Goal: Task Accomplishment & Management: Use online tool/utility

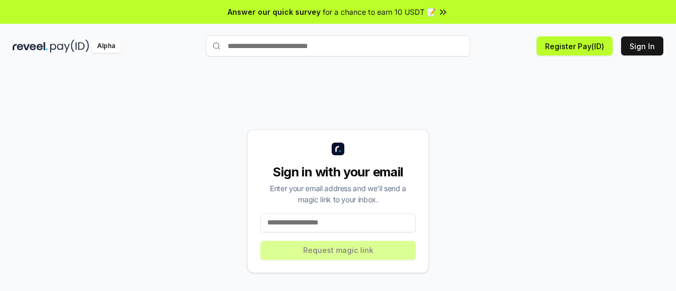
click at [350, 227] on input at bounding box center [337, 222] width 155 height 19
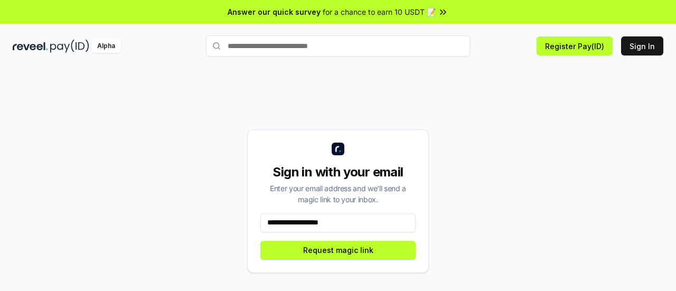
type input "**********"
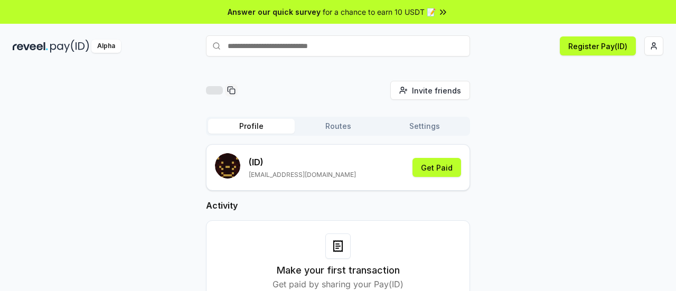
click at [299, 51] on input "text" at bounding box center [338, 45] width 264 height 21
type input "*"
click at [417, 19] on div "Answer our quick survey for a chance to earn 10 USDT 📝" at bounding box center [338, 12] width 676 height 24
click at [427, 169] on button "Get Paid" at bounding box center [436, 167] width 49 height 19
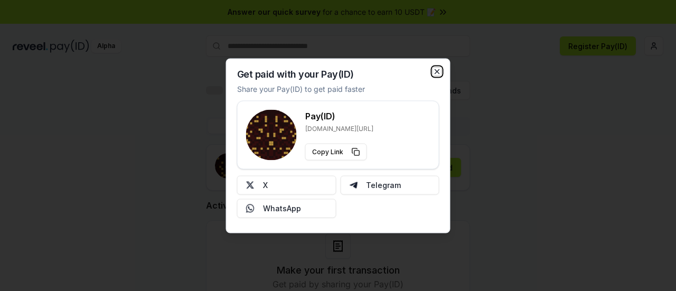
click at [435, 71] on icon "button" at bounding box center [437, 71] width 8 height 8
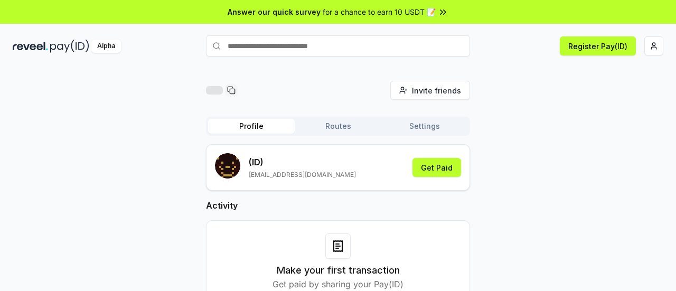
scroll to position [1, 0]
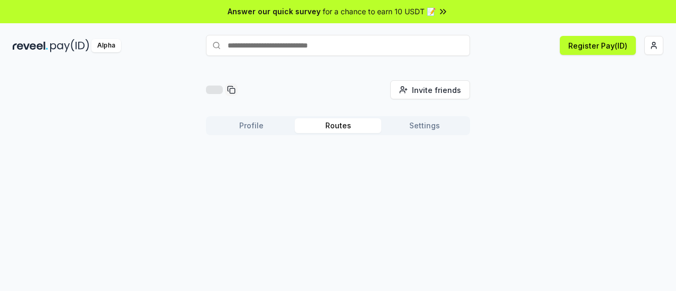
click at [342, 124] on button "Routes" at bounding box center [337, 125] width 87 height 15
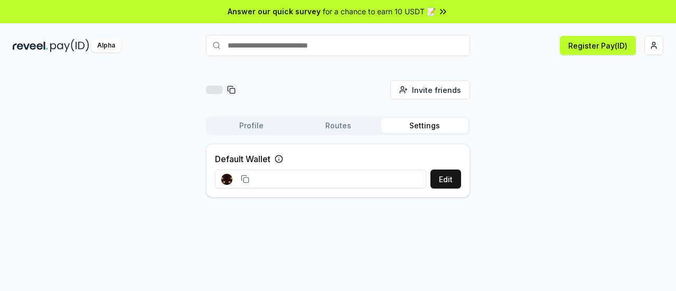
click at [413, 128] on button "Settings" at bounding box center [424, 125] width 87 height 15
click at [317, 183] on input at bounding box center [320, 178] width 211 height 19
click at [439, 177] on button "Edit" at bounding box center [445, 178] width 31 height 19
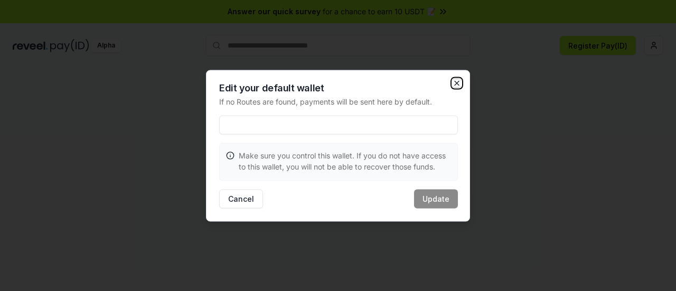
click at [455, 80] on icon "button" at bounding box center [456, 83] width 8 height 8
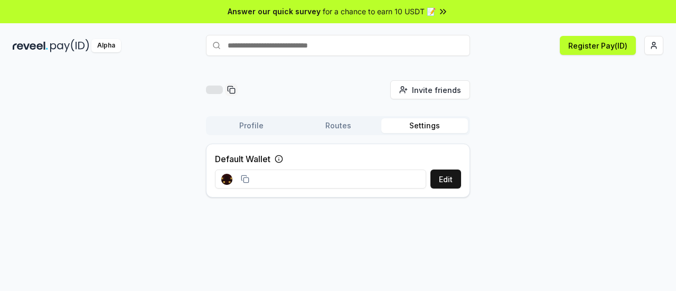
click at [332, 134] on div "Profile Routes Settings" at bounding box center [338, 125] width 264 height 19
click at [337, 132] on button "Routes" at bounding box center [337, 125] width 87 height 15
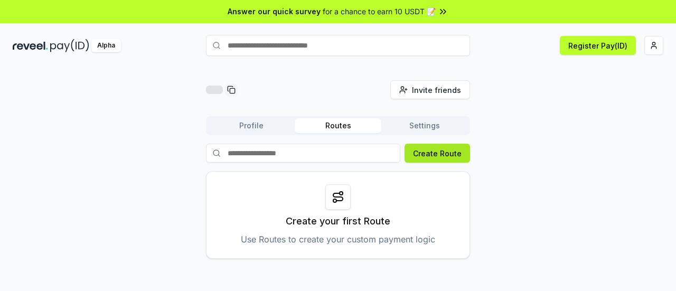
click at [426, 158] on button "Create Route" at bounding box center [436, 153] width 65 height 19
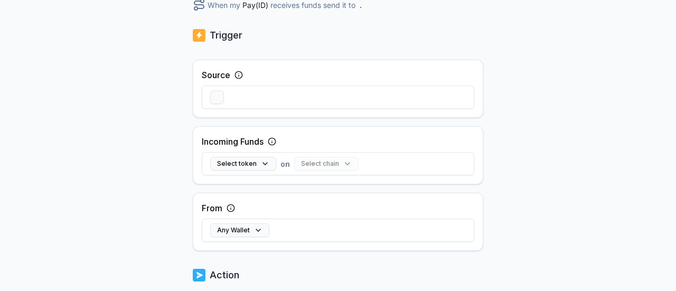
scroll to position [150, 0]
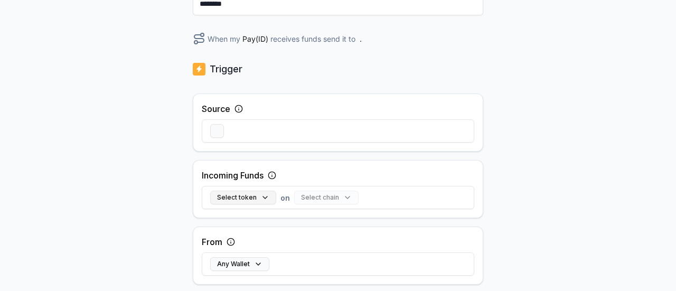
click at [262, 193] on button "Select token" at bounding box center [243, 198] width 66 height 14
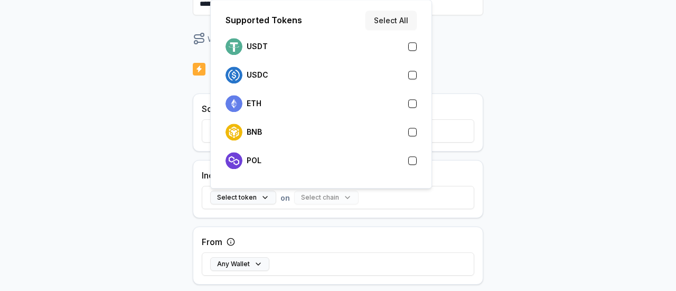
click at [404, 26] on button "Select All" at bounding box center [390, 20] width 51 height 19
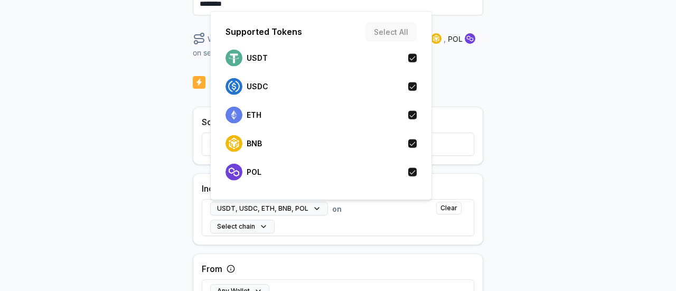
click at [549, 245] on body "Answer our quick survey for a chance to earn 10 USDT 📝 Alpha 0 Points Back Crea…" at bounding box center [338, 145] width 676 height 291
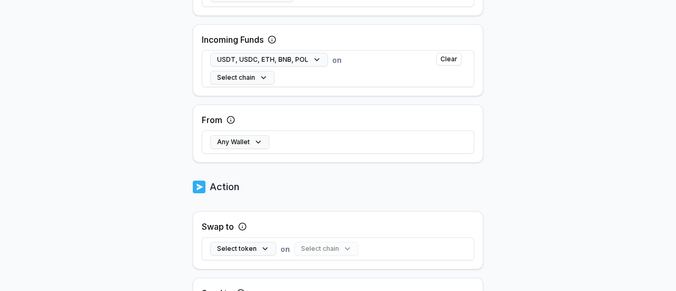
scroll to position [299, 0]
click at [253, 144] on button "Any Wallet" at bounding box center [239, 142] width 59 height 14
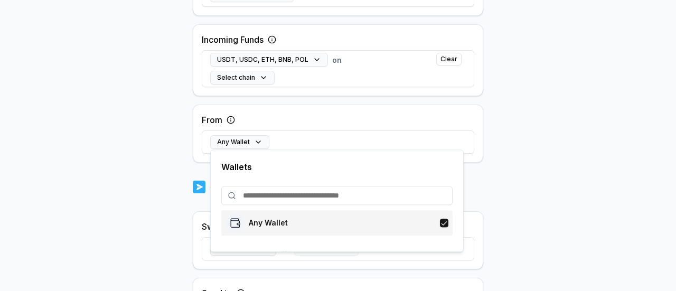
click at [368, 226] on div "Any Wallet" at bounding box center [336, 222] width 223 height 19
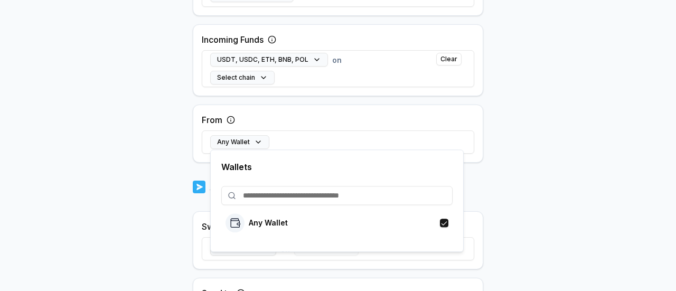
click at [280, 203] on input at bounding box center [336, 195] width 231 height 19
paste input "**********"
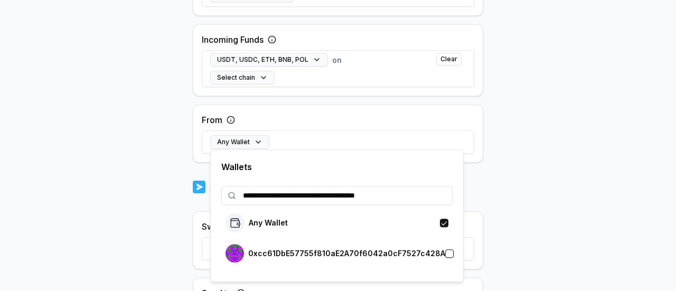
type input "**********"
click at [401, 253] on p "0xcc61DbE57755f810aE2A70f6042a0cF7527c428A" at bounding box center [346, 253] width 197 height 8
click at [558, 224] on body "**********" at bounding box center [338, 145] width 676 height 291
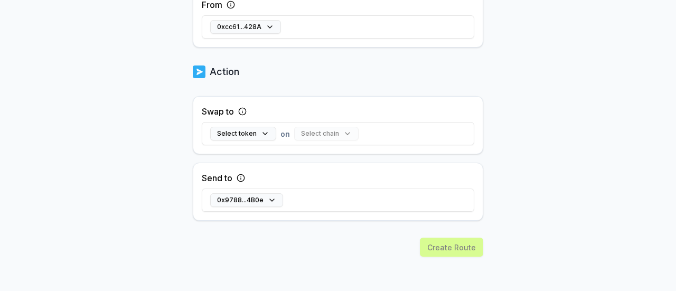
scroll to position [403, 0]
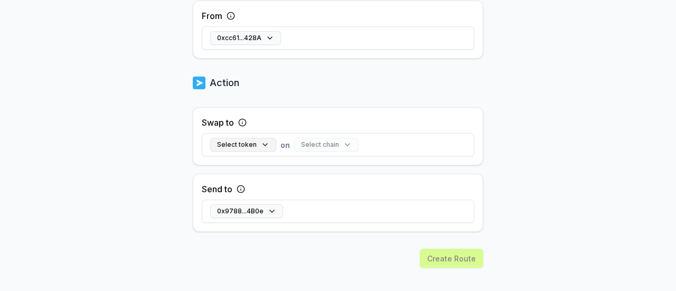
click at [252, 138] on button "Select token" at bounding box center [243, 145] width 66 height 14
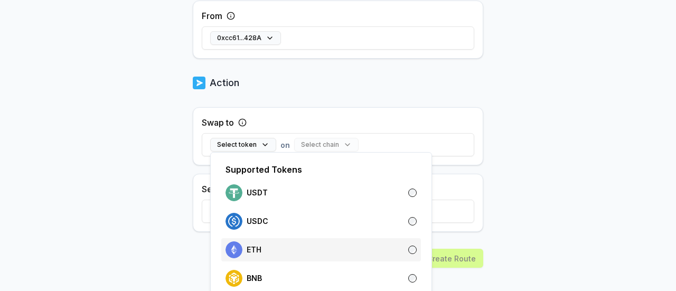
click at [310, 258] on div "ETH" at bounding box center [320, 249] width 199 height 23
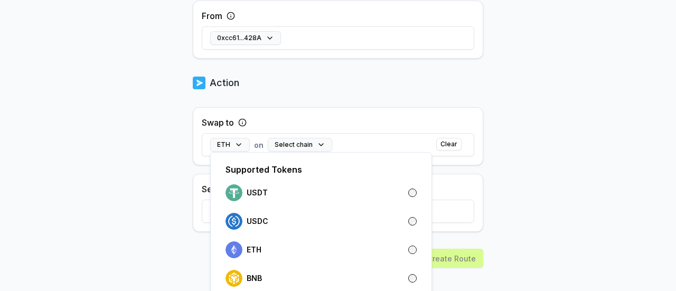
click at [582, 164] on body "Answer our quick survey for a chance to earn 10 USDT 📝 Alpha 0 Points Back Crea…" at bounding box center [338, 145] width 676 height 291
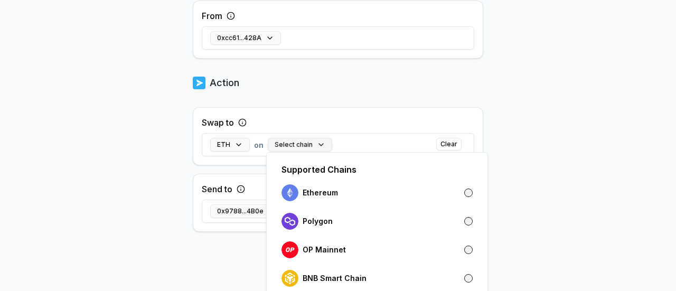
click at [292, 144] on button "Select chain" at bounding box center [300, 145] width 64 height 14
click at [318, 192] on p "Ethereum" at bounding box center [319, 192] width 35 height 8
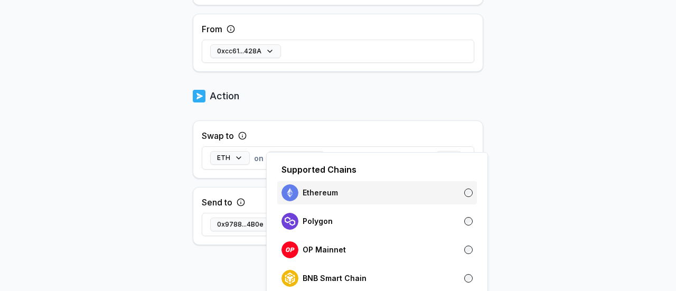
scroll to position [416, 0]
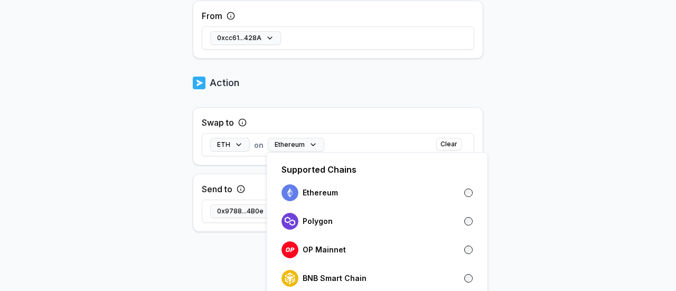
click at [586, 175] on body "Answer our quick survey for a chance to earn 10 USDT 📝 Alpha 0 Points Back Crea…" at bounding box center [338, 145] width 676 height 291
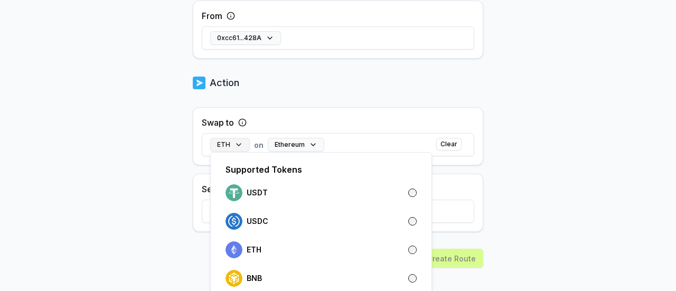
click at [235, 141] on button "ETH" at bounding box center [230, 145] width 40 height 14
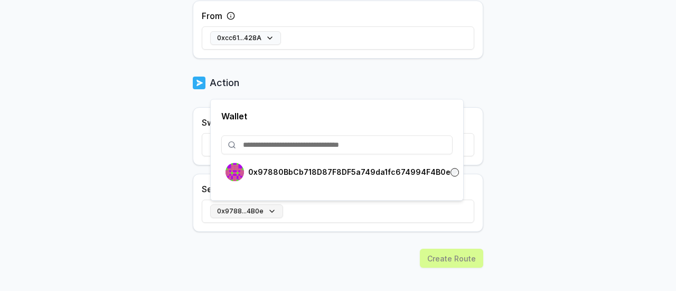
click at [265, 209] on button "0x9788...4B0e" at bounding box center [246, 211] width 73 height 14
click at [357, 146] on input at bounding box center [336, 144] width 231 height 19
click at [541, 140] on body "Answer our quick survey for a chance to earn 10 USDT 📝 Alpha 0 Points Back Crea…" at bounding box center [338, 145] width 676 height 291
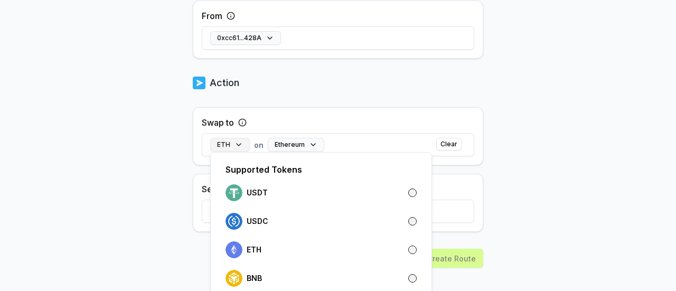
click at [227, 139] on button "ETH" at bounding box center [230, 145] width 40 height 14
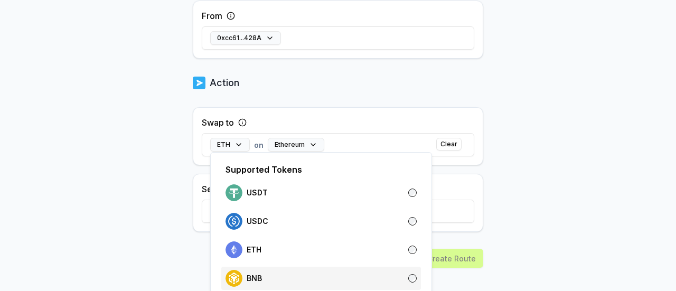
click at [267, 271] on div "BNB" at bounding box center [320, 278] width 191 height 17
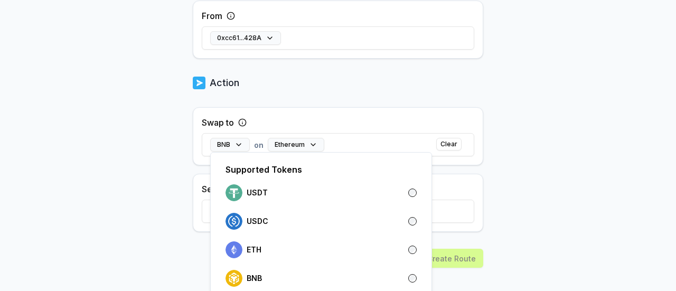
click at [558, 194] on body "Answer our quick survey for a chance to earn 10 USDT 📝 Alpha 0 Points Back Crea…" at bounding box center [338, 145] width 676 height 291
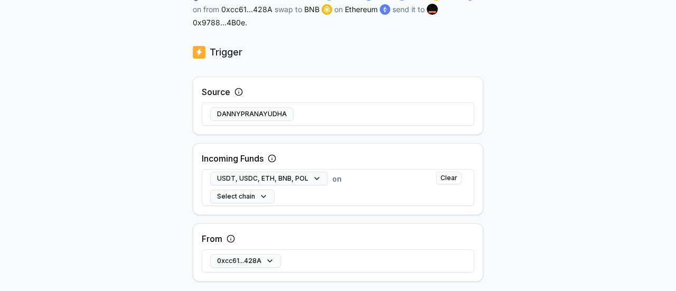
scroll to position [192, 0]
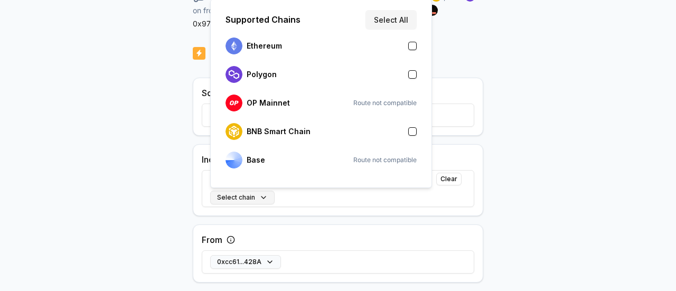
click at [259, 197] on button "Select chain" at bounding box center [242, 198] width 64 height 14
click at [412, 130] on button "button" at bounding box center [412, 131] width 8 height 8
click at [414, 77] on button "button" at bounding box center [412, 74] width 8 height 8
click at [413, 49] on button "button" at bounding box center [412, 46] width 8 height 8
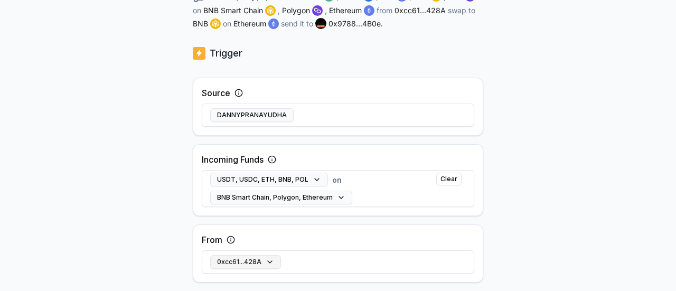
click at [269, 260] on button "0xcc61...428A" at bounding box center [245, 262] width 71 height 14
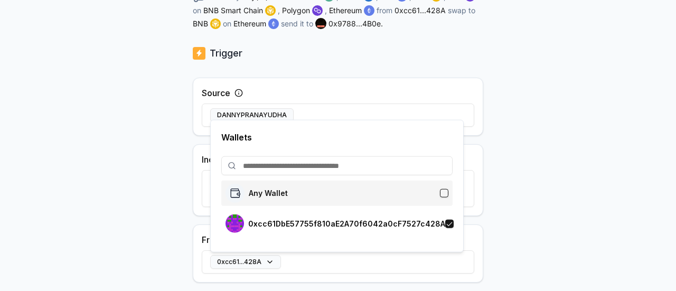
click at [312, 199] on div "Any Wallet" at bounding box center [336, 193] width 223 height 19
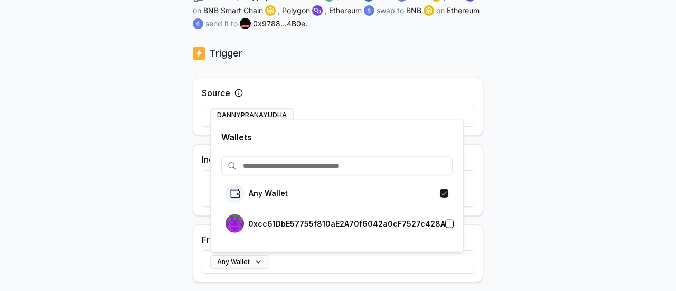
click at [336, 165] on input at bounding box center [336, 165] width 231 height 19
paste input "**********"
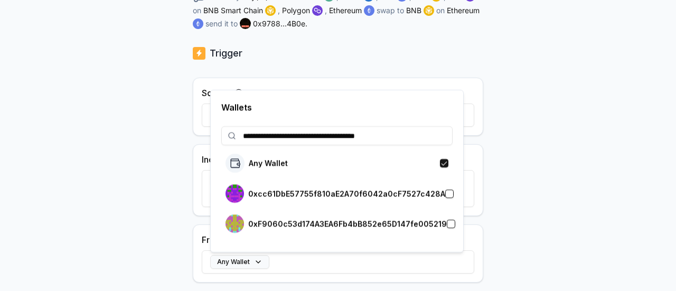
click at [394, 138] on input "**********" at bounding box center [336, 135] width 231 height 19
paste input
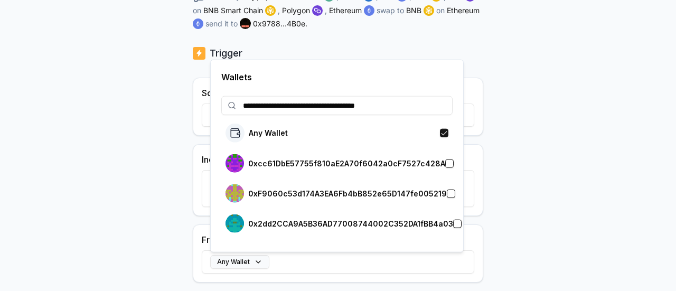
click at [324, 102] on input "**********" at bounding box center [336, 105] width 231 height 19
paste input
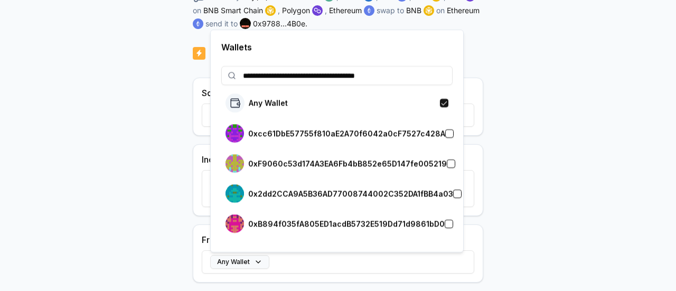
type input "**********"
click at [446, 162] on button "button" at bounding box center [450, 163] width 8 height 8
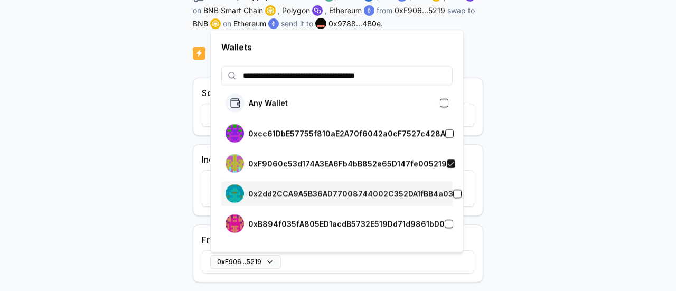
click at [446, 200] on div "0x2dd2CCA9A5B36AD77008744002C352DA1fBB4a03" at bounding box center [336, 193] width 223 height 18
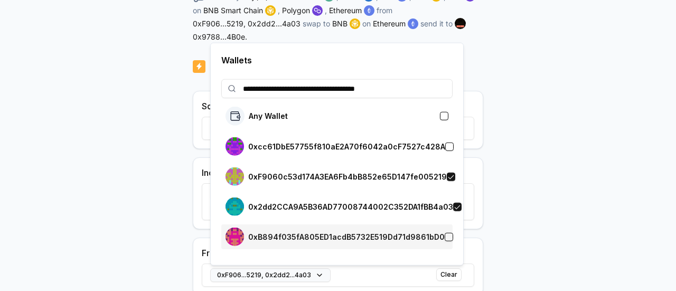
click at [440, 242] on div "0xB894f035fA805ED1acdB5732E519Dd71d9861bD0" at bounding box center [336, 236] width 223 height 18
click at [444, 232] on button "button" at bounding box center [448, 236] width 8 height 8
click at [444, 236] on button "button" at bounding box center [448, 236] width 8 height 8
drag, startPoint x: 441, startPoint y: 236, endPoint x: 538, endPoint y: 257, distance: 98.7
click at [538, 257] on body "**********" at bounding box center [338, 145] width 676 height 291
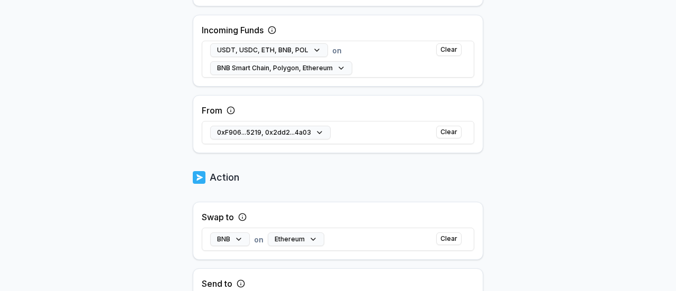
scroll to position [335, 0]
click at [317, 131] on button "0xF906...5219, 0x2dd2...4a03" at bounding box center [270, 133] width 120 height 14
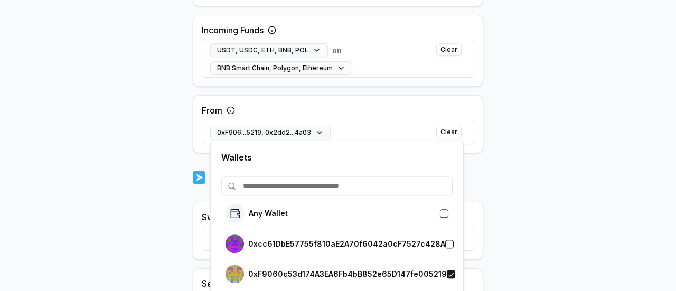
scroll to position [441, 0]
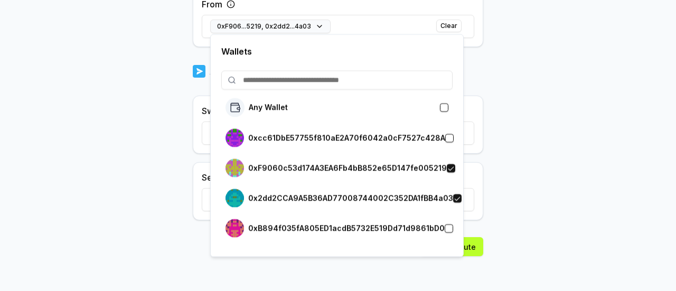
click at [444, 227] on button "button" at bounding box center [448, 228] width 8 height 8
click at [544, 232] on body "Answer our quick survey for a chance to earn 10 USDT 📝 Alpha 0 Points Back Crea…" at bounding box center [338, 145] width 676 height 291
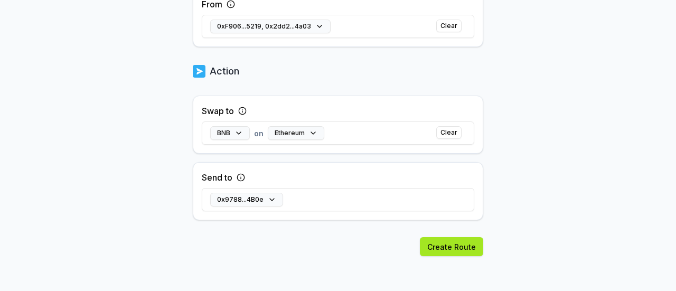
click at [462, 243] on button "Create Route" at bounding box center [451, 246] width 63 height 19
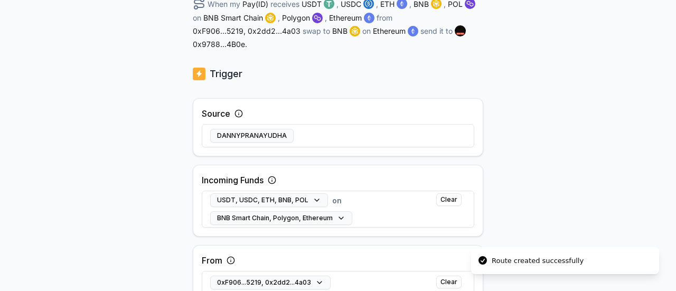
scroll to position [183, 0]
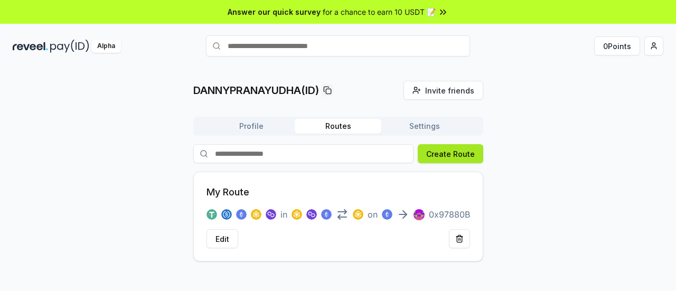
click at [458, 158] on button "Create Route" at bounding box center [449, 153] width 65 height 19
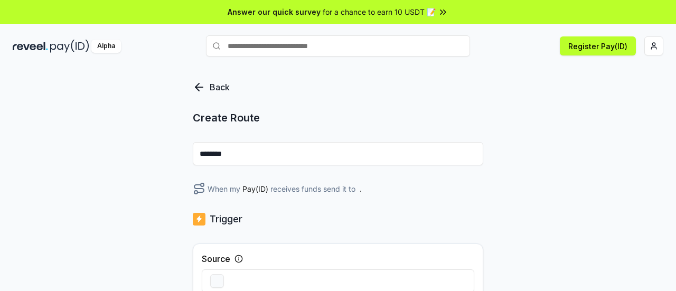
click at [356, 160] on input "********" at bounding box center [338, 153] width 290 height 23
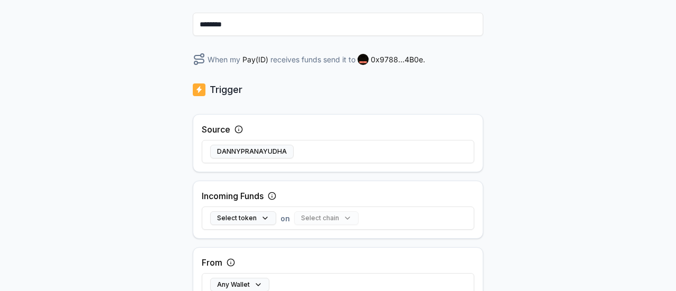
scroll to position [130, 0]
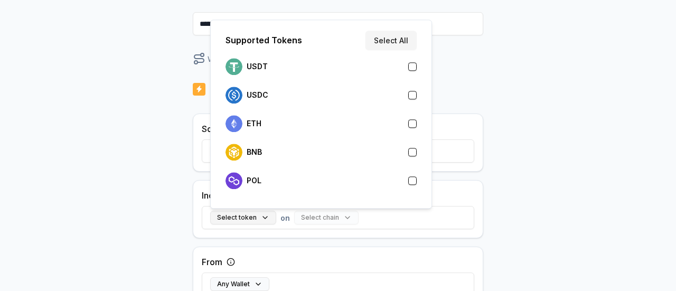
click at [264, 218] on button "Select token" at bounding box center [243, 218] width 66 height 14
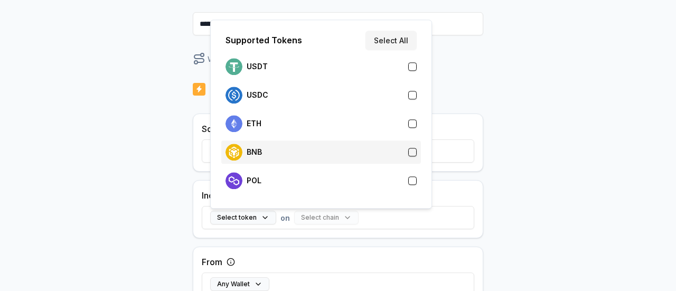
click at [334, 160] on div "BNB" at bounding box center [320, 151] width 199 height 23
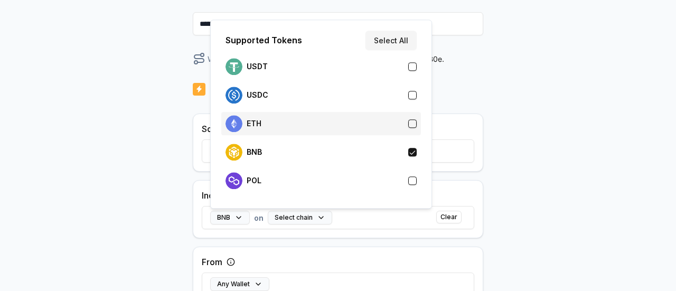
click at [375, 135] on div "ETH" at bounding box center [320, 123] width 199 height 23
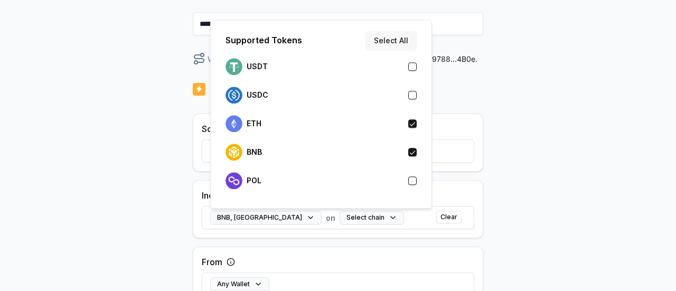
click at [403, 33] on button "Select All" at bounding box center [390, 40] width 51 height 19
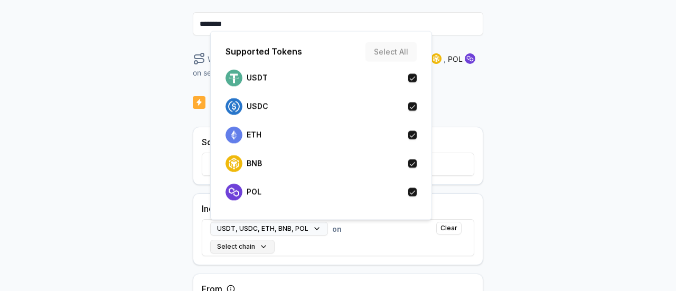
click at [249, 246] on button "Select chain" at bounding box center [242, 247] width 64 height 14
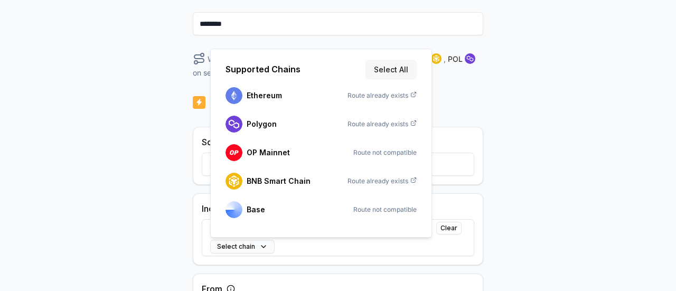
click at [396, 71] on button "Select All" at bounding box center [390, 69] width 51 height 19
click at [502, 218] on body "Answer our quick survey for a chance to earn 10 USDT 📝 Alpha 0 Points Back Crea…" at bounding box center [338, 145] width 676 height 291
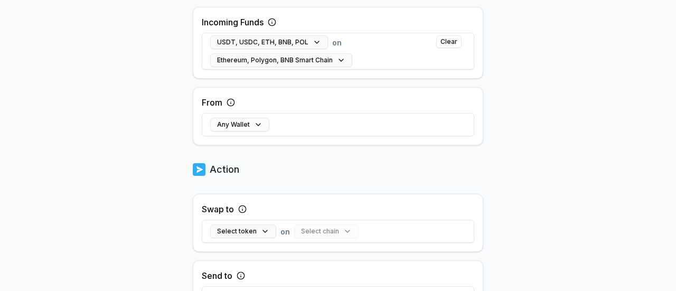
scroll to position [317, 0]
click at [255, 126] on button "Any Wallet" at bounding box center [239, 124] width 59 height 14
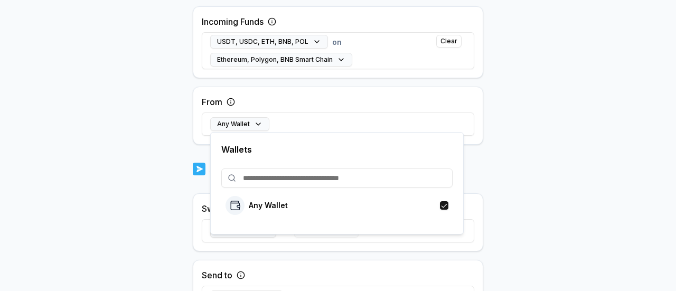
click at [301, 177] on input at bounding box center [336, 177] width 231 height 19
paste input "**********"
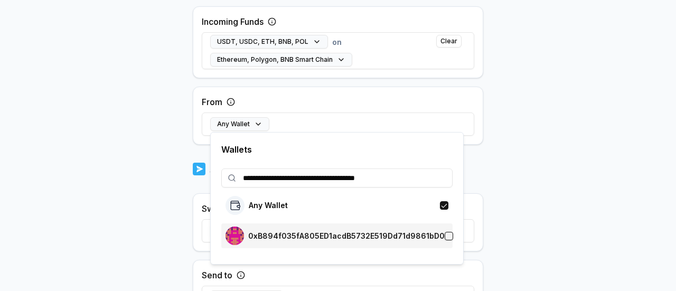
click at [437, 239] on div "0xB894f035fA805ED1acdB5732E519Dd71d9861bD0" at bounding box center [336, 235] width 223 height 18
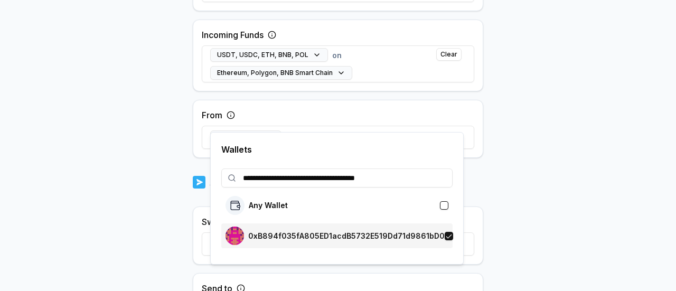
scroll to position [330, 0]
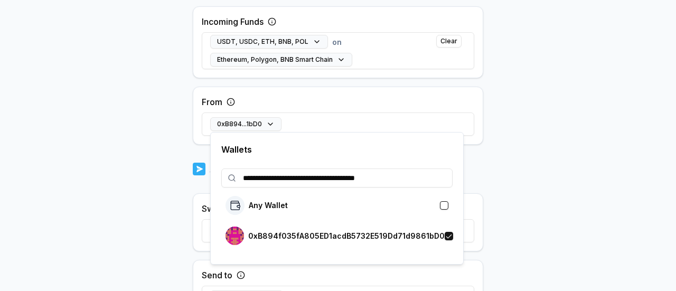
click at [310, 187] on div "**********" at bounding box center [336, 198] width 253 height 132
click at [318, 177] on input "**********" at bounding box center [336, 177] width 231 height 19
paste input
type input "**********"
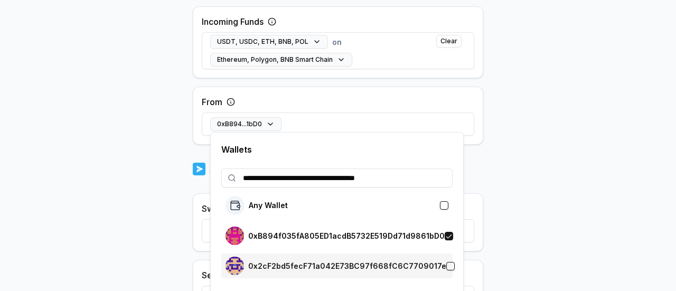
click at [415, 264] on p "0x2cF2bd5fecF71a042E73BC97f668fC6C7709017e" at bounding box center [347, 266] width 198 height 8
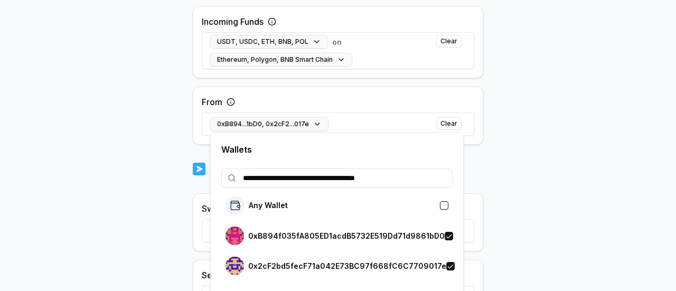
click at [547, 224] on body "**********" at bounding box center [338, 145] width 676 height 291
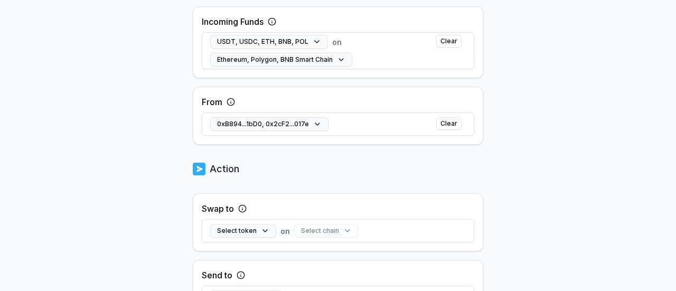
scroll to position [427, 0]
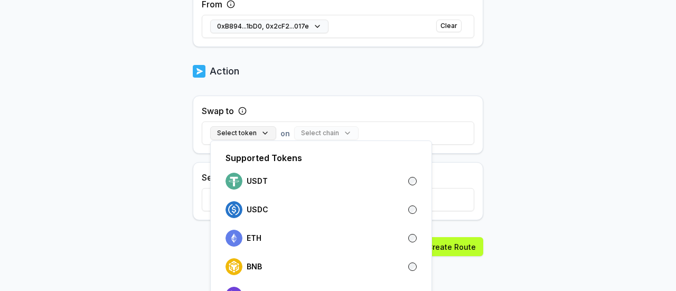
click at [259, 137] on button "Select token" at bounding box center [243, 133] width 66 height 14
click at [381, 286] on div "POL" at bounding box center [320, 294] width 199 height 23
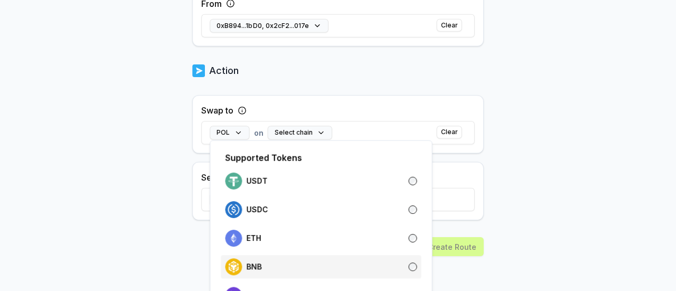
scroll to position [0, 0]
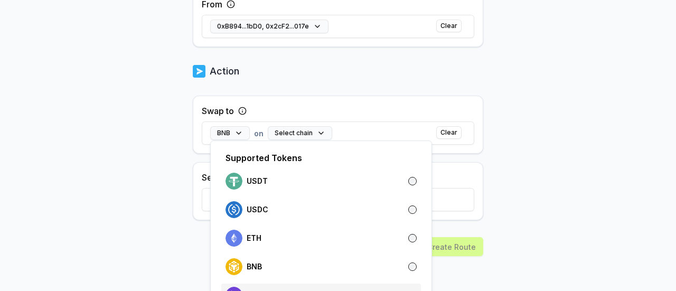
click at [393, 288] on div "POL" at bounding box center [320, 295] width 191 height 17
click at [312, 135] on button "Select chain" at bounding box center [300, 133] width 64 height 14
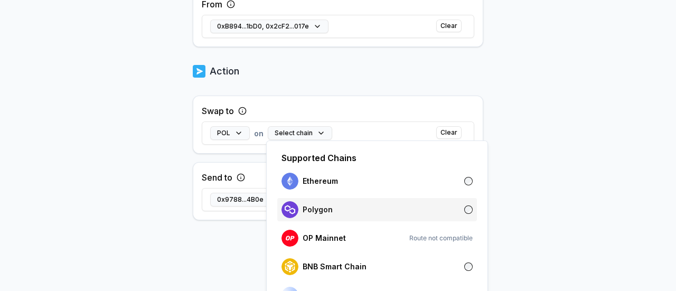
click at [399, 211] on div "Polygon" at bounding box center [376, 209] width 191 height 17
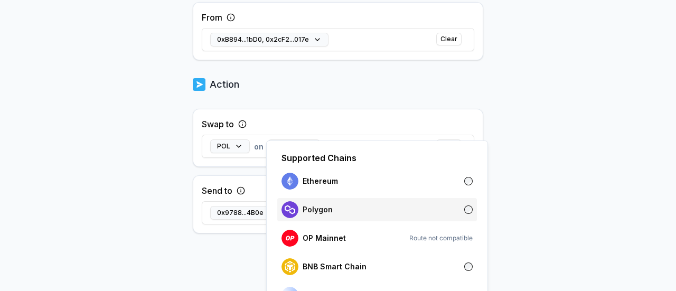
scroll to position [441, 0]
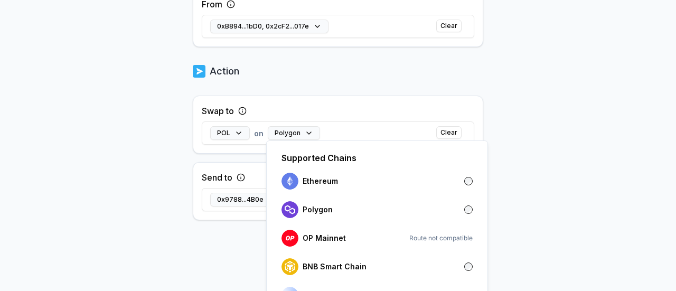
click at [601, 149] on body "Answer our quick survey for a chance to earn 10 USDT 📝 Alpha 0 Points Back Crea…" at bounding box center [338, 145] width 676 height 291
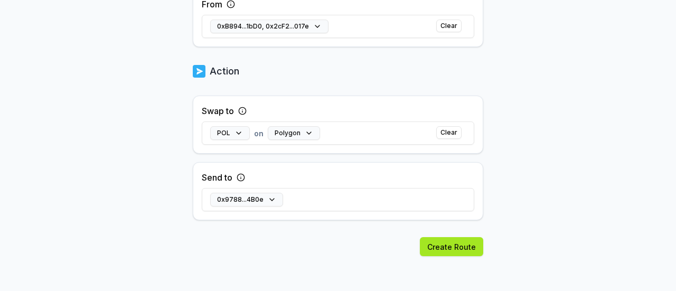
click at [427, 246] on button "Create Route" at bounding box center [451, 246] width 63 height 19
